Goal: Task Accomplishment & Management: Manage account settings

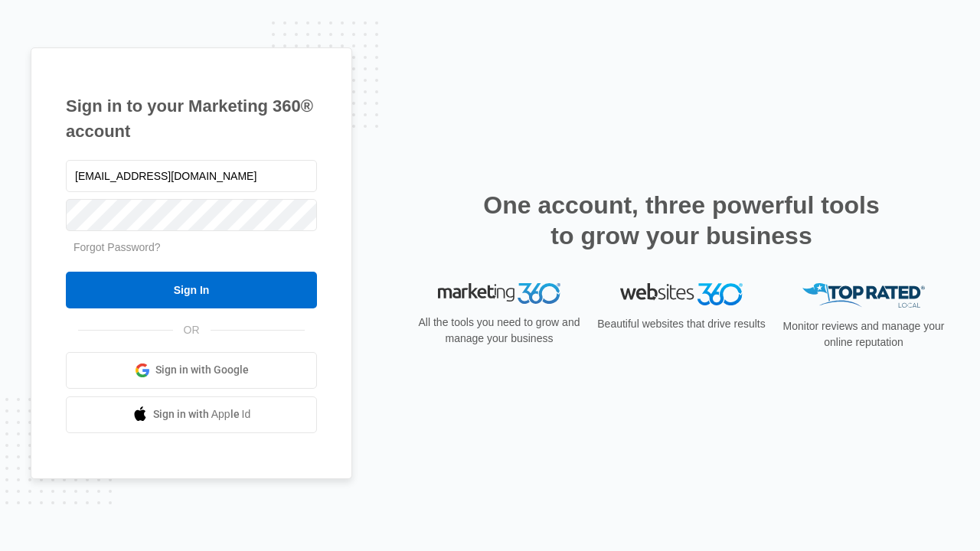
type input "[EMAIL_ADDRESS][DOMAIN_NAME]"
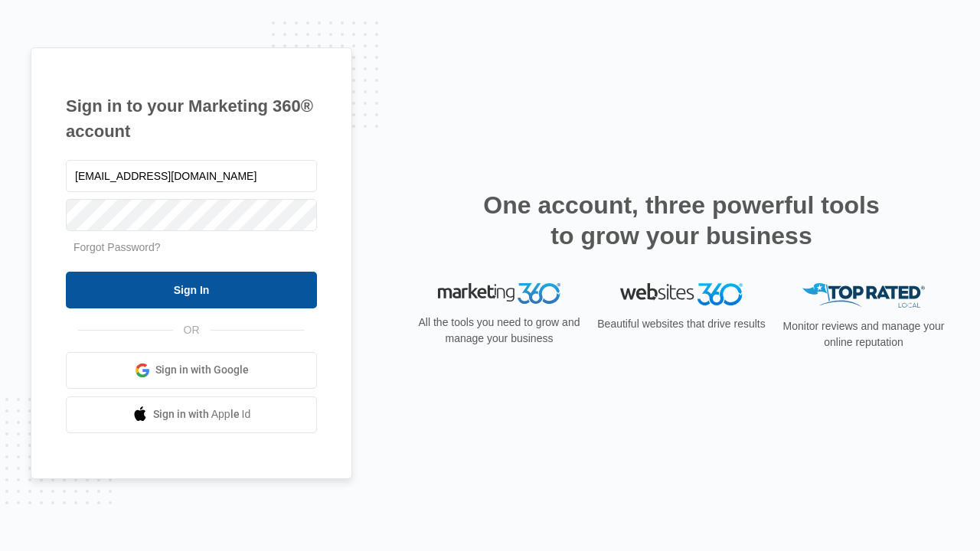
click at [191, 290] on input "Sign In" at bounding box center [191, 290] width 251 height 37
